Goal: Task Accomplishment & Management: Manage account settings

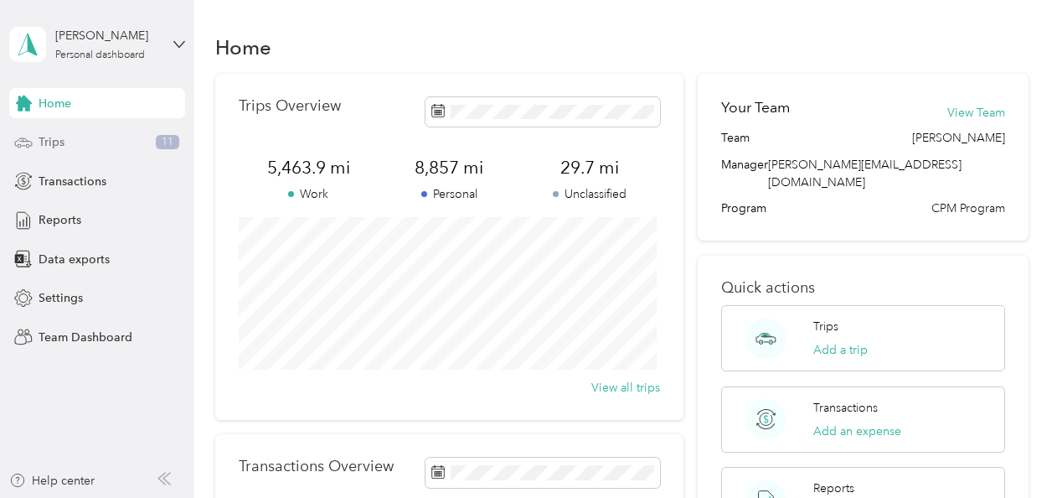
click at [60, 139] on span "Trips" at bounding box center [52, 142] width 26 height 18
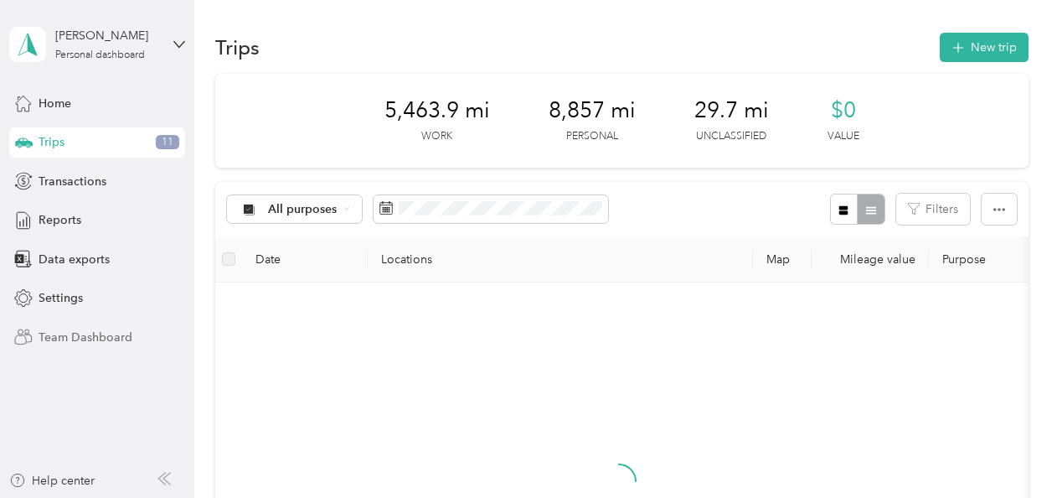
click at [56, 336] on span "Team Dashboard" at bounding box center [86, 337] width 94 height 18
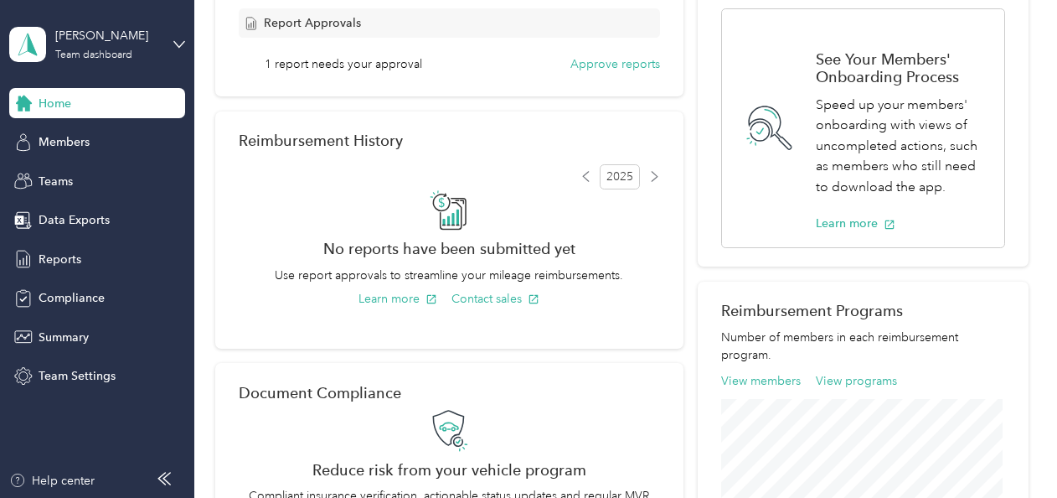
scroll to position [419, 0]
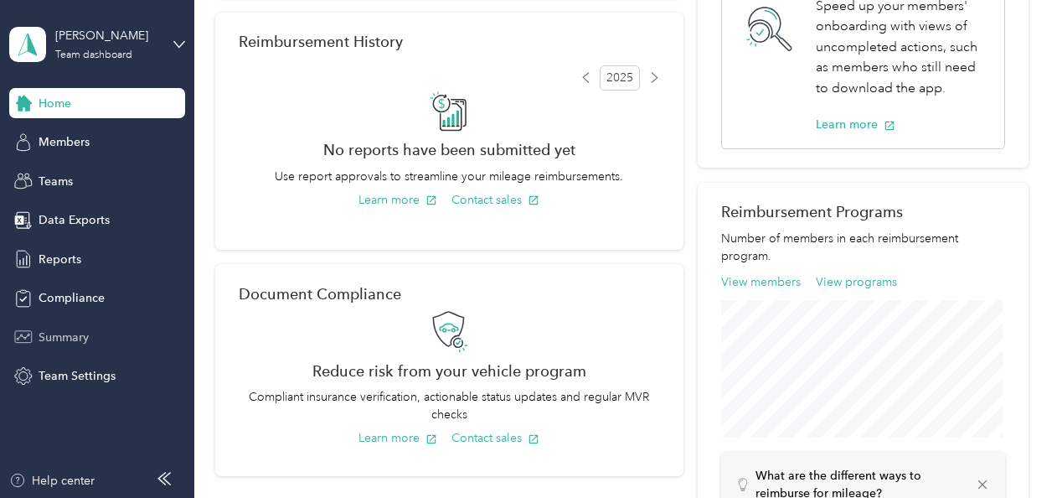
click at [64, 332] on span "Summary" at bounding box center [64, 337] width 50 height 18
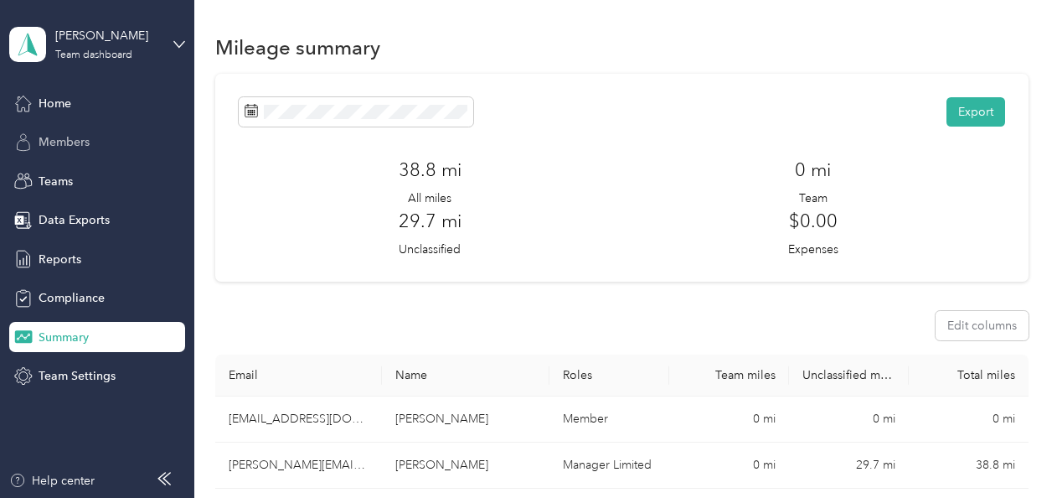
click at [60, 134] on span "Members" at bounding box center [64, 142] width 51 height 18
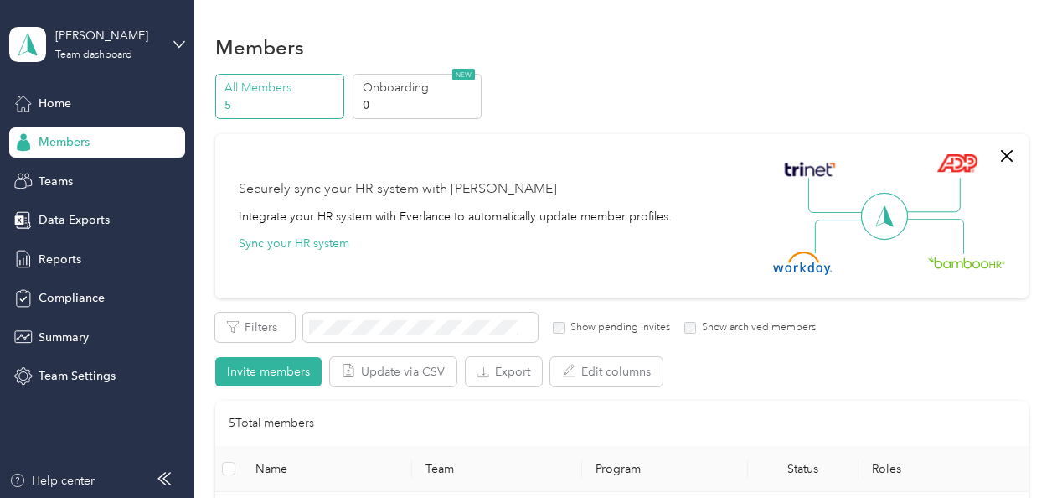
click at [287, 89] on p "All Members" at bounding box center [282, 88] width 114 height 18
click at [64, 183] on span "Teams" at bounding box center [56, 182] width 34 height 18
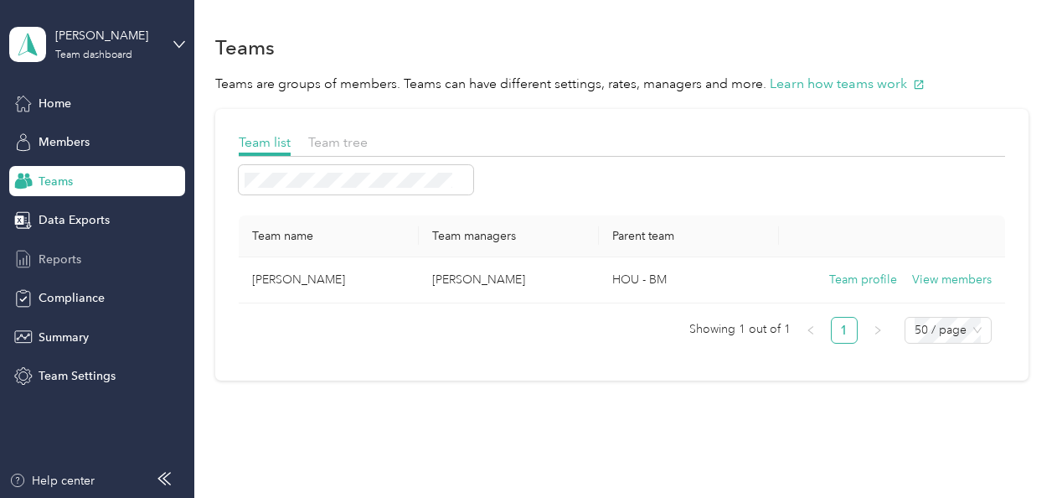
click at [47, 258] on span "Reports" at bounding box center [60, 260] width 43 height 18
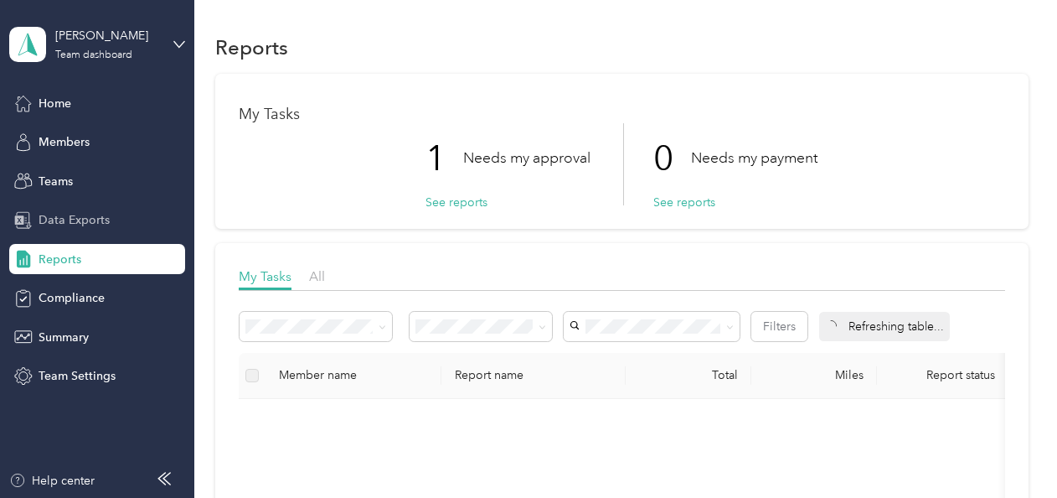
click at [79, 218] on span "Data Exports" at bounding box center [74, 220] width 71 height 18
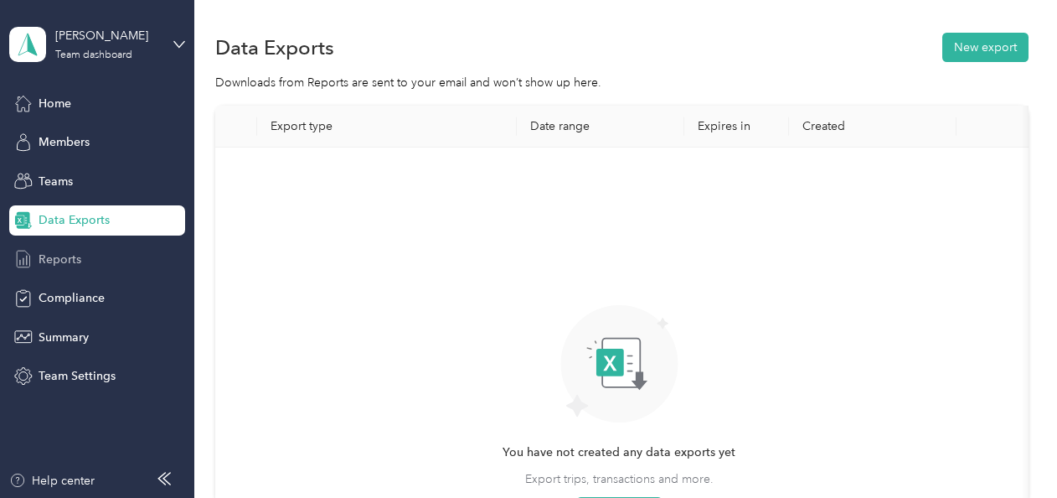
click at [69, 261] on span "Reports" at bounding box center [60, 260] width 43 height 18
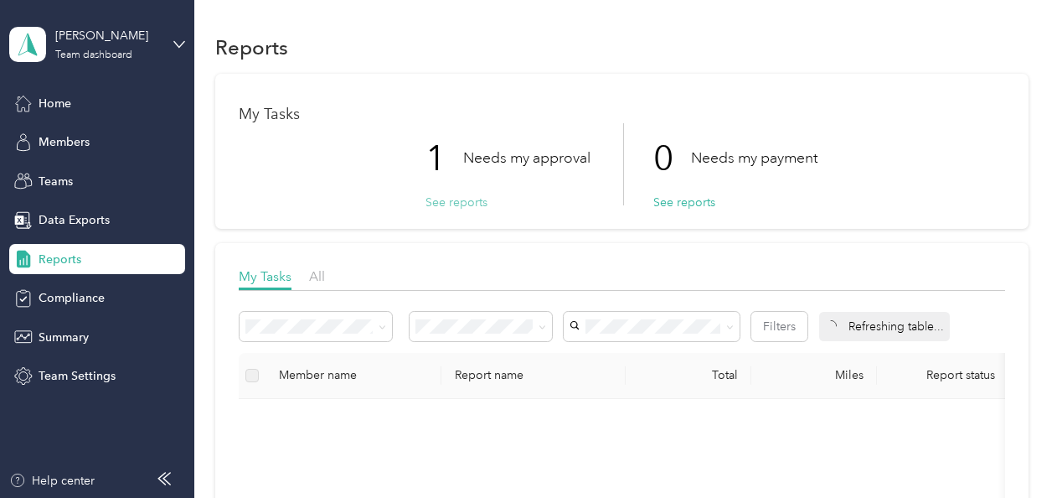
click at [464, 198] on button "See reports" at bounding box center [457, 203] width 62 height 18
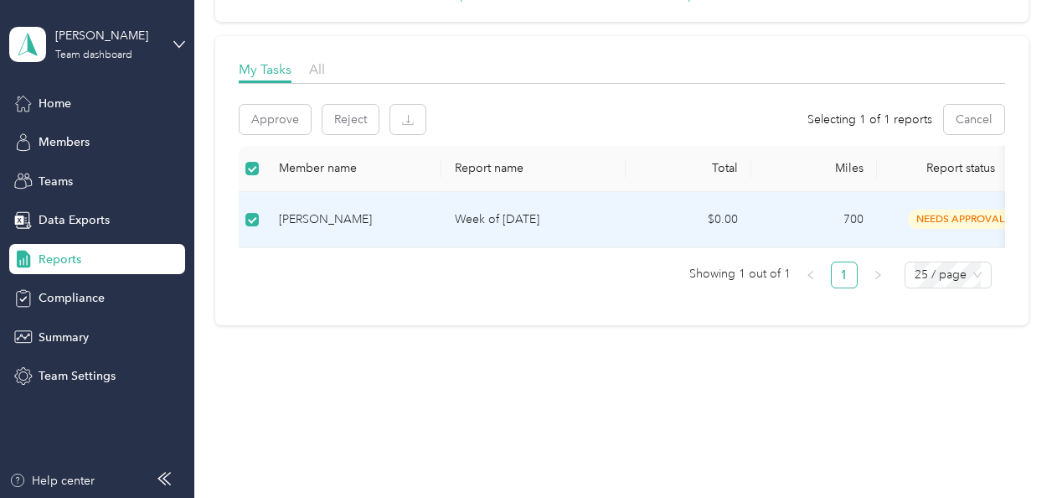
scroll to position [219, 0]
click at [855, 209] on div "needs approval" at bounding box center [961, 218] width 141 height 19
click at [283, 111] on button "Approve" at bounding box center [275, 119] width 71 height 29
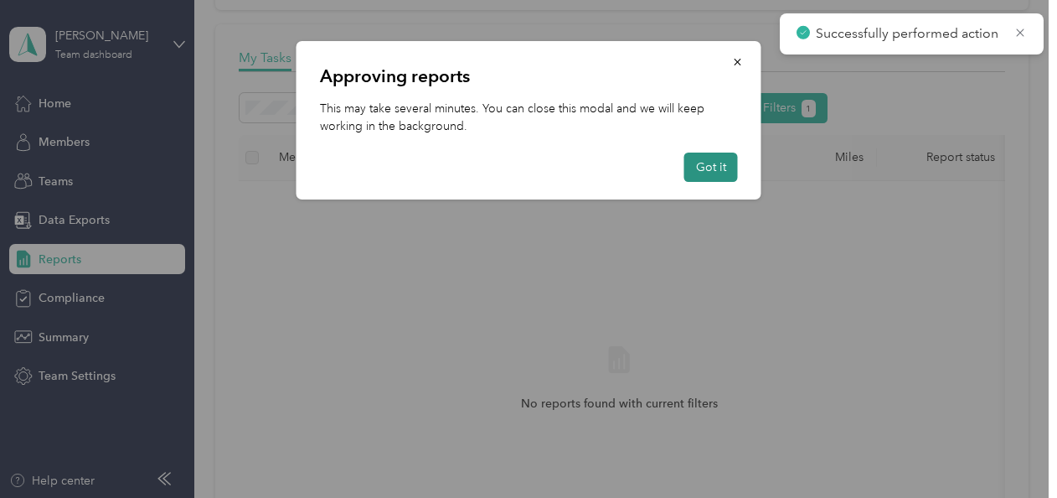
click at [706, 168] on button "Got it" at bounding box center [712, 166] width 54 height 29
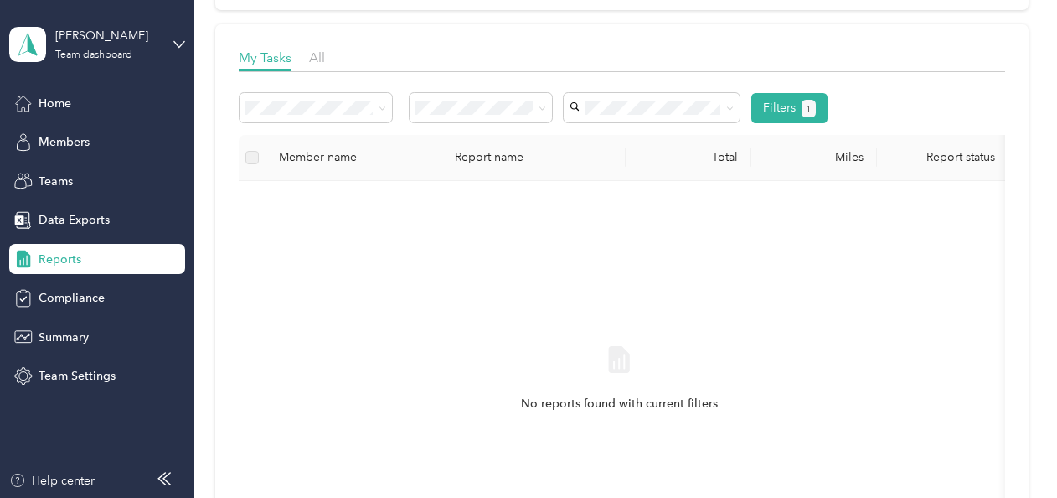
click at [696, 222] on div "No reports found with current filters" at bounding box center [619, 393] width 735 height 399
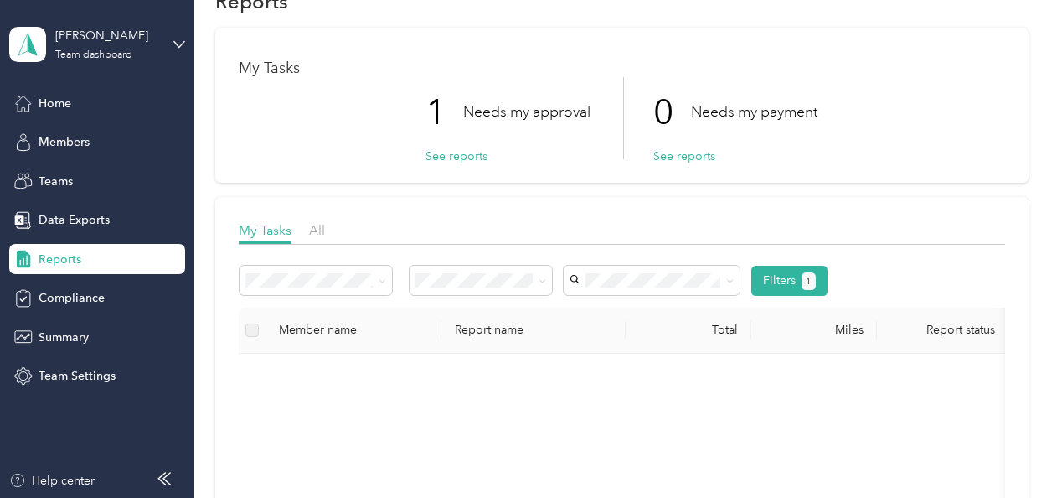
scroll to position [0, 0]
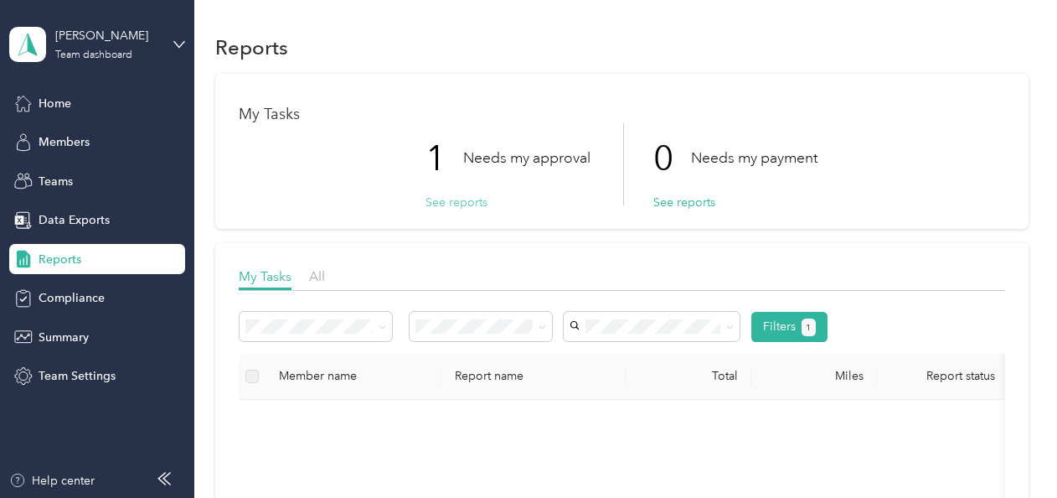
click at [457, 201] on button "See reports" at bounding box center [457, 203] width 62 height 18
click at [447, 203] on button "See reports" at bounding box center [457, 203] width 62 height 18
click at [323, 279] on span "All" at bounding box center [317, 276] width 16 height 16
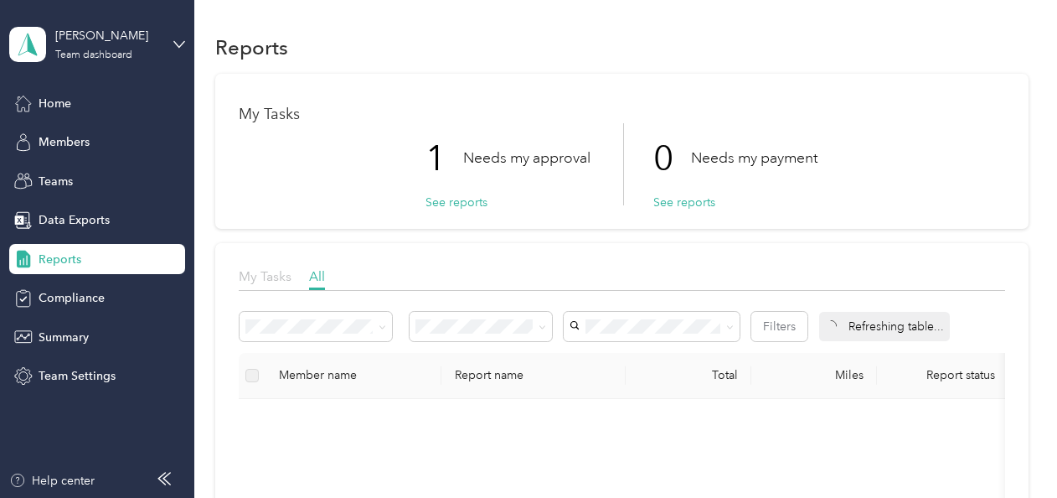
click at [276, 279] on span "My Tasks" at bounding box center [265, 276] width 53 height 16
click at [437, 202] on button "See reports" at bounding box center [457, 203] width 62 height 18
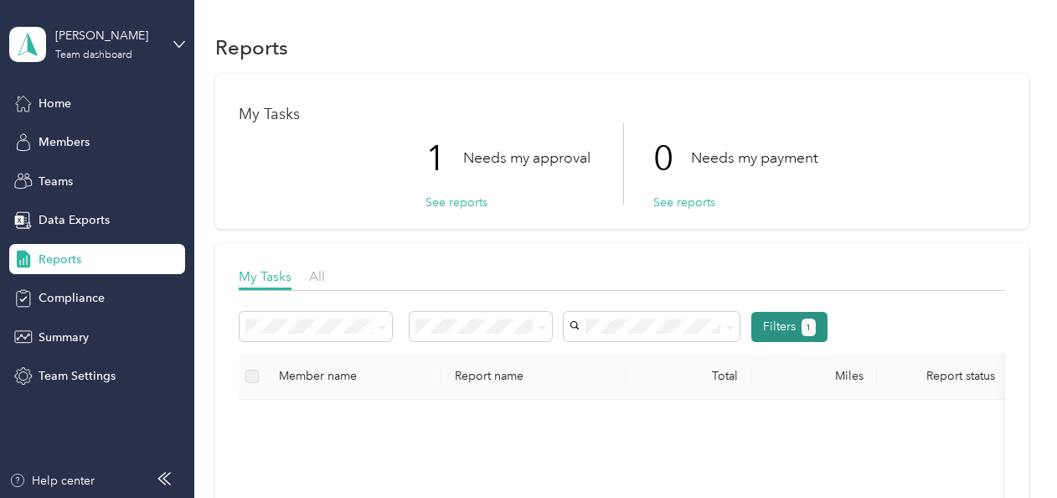
click at [786, 328] on button "Filters 1" at bounding box center [790, 327] width 76 height 30
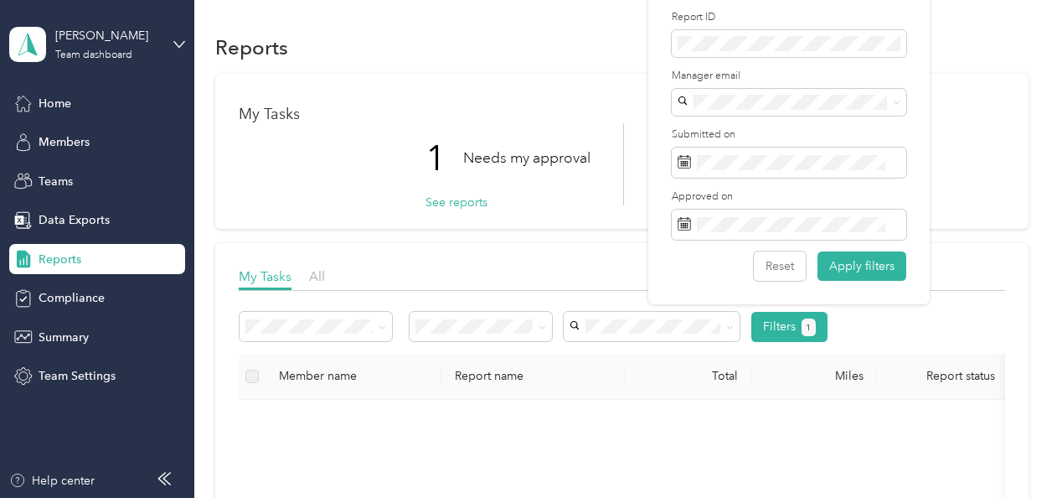
click at [736, 276] on div "Reset Apply filters" at bounding box center [789, 265] width 235 height 29
click at [855, 316] on div "Filters 1" at bounding box center [622, 327] width 767 height 30
